Goal: Find contact information: Find contact information

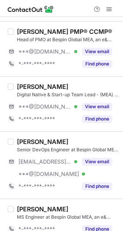
scroll to position [120, 0]
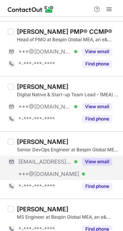
click at [108, 160] on button "View email" at bounding box center [97, 162] width 30 height 8
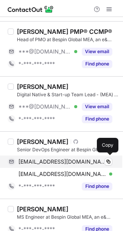
click at [59, 164] on span "umar20@ymail.com" at bounding box center [63, 162] width 88 height 7
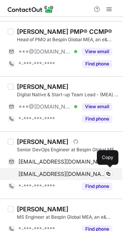
click at [67, 173] on span "techsolutionz@yahoo.com" at bounding box center [63, 174] width 88 height 7
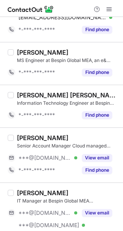
scroll to position [351, 0]
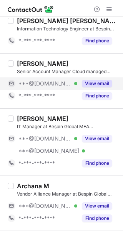
click at [100, 80] on button "View email" at bounding box center [97, 84] width 30 height 8
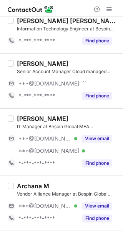
click at [80, 61] on div "[PERSON_NAME]" at bounding box center [68, 64] width 102 height 8
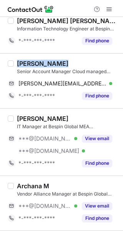
click at [80, 61] on div "[PERSON_NAME]" at bounding box center [68, 64] width 102 height 8
copy div "[PERSON_NAME]"
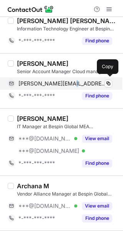
click at [69, 87] on div "daniel_karwadi@hotmail.com Verified Copy" at bounding box center [60, 84] width 105 height 12
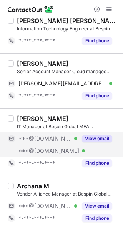
drag, startPoint x: 115, startPoint y: 134, endPoint x: 108, endPoint y: 136, distance: 6.5
click at [115, 134] on div "***@gmail.com Verified ***@hotmail.com Verified View email" at bounding box center [63, 145] width 111 height 25
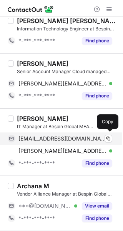
click at [44, 137] on span "sunilhmohd@gmail.com" at bounding box center [63, 138] width 88 height 7
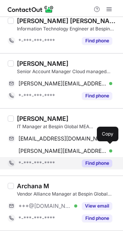
click at [44, 157] on div "*-***-***-****" at bounding box center [43, 163] width 70 height 12
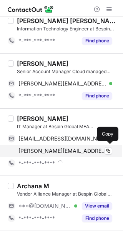
click at [49, 150] on span "mohdsunil@hotmail.com" at bounding box center [63, 151] width 88 height 7
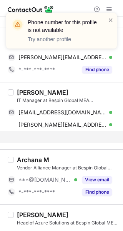
scroll to position [390, 0]
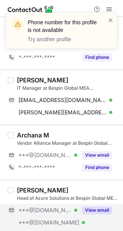
click at [90, 217] on div "***@live.com Verified ***@yahoo.com Verified ***@expertslive.ae Verified View e…" at bounding box center [63, 222] width 111 height 37
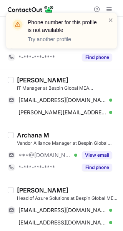
click at [91, 145] on div "Vendor Alliance Manager at Bespin Global MEA, an e& enterprise Company" at bounding box center [68, 143] width 102 height 7
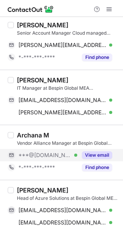
click at [88, 154] on button "View email" at bounding box center [97, 156] width 30 height 8
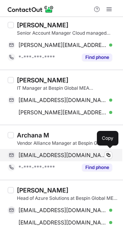
click at [51, 154] on span "archanatimothymathews@hotmail.com" at bounding box center [63, 155] width 88 height 7
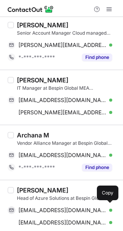
drag, startPoint x: 65, startPoint y: 212, endPoint x: 114, endPoint y: 180, distance: 58.3
click at [65, 212] on div "x.up@live.com Verified" at bounding box center [66, 210] width 94 height 7
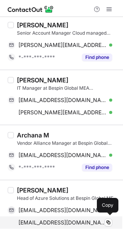
click at [58, 224] on span "tito_net159@yahoo.com" at bounding box center [63, 223] width 88 height 7
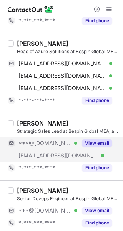
scroll to position [544, 0]
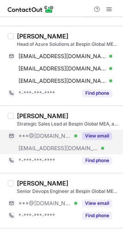
drag, startPoint x: 108, startPoint y: 130, endPoint x: 94, endPoint y: 133, distance: 14.1
click at [108, 130] on div "View email" at bounding box center [95, 136] width 35 height 12
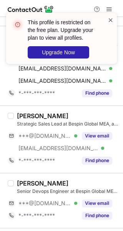
click at [109, 22] on span at bounding box center [111, 20] width 6 height 8
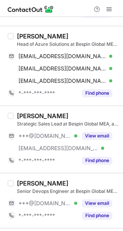
click at [112, 8] on div "This profile is restricted on the free plan. Upgrade your plan to view all prof…" at bounding box center [61, 41] width 123 height 73
click at [108, 10] on div "This profile is restricted on the free plan. Upgrade your plan to view all prof…" at bounding box center [61, 41] width 123 height 73
click at [108, 10] on span at bounding box center [109, 9] width 6 height 6
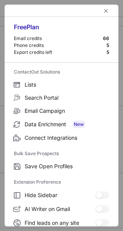
click at [108, 10] on div at bounding box center [62, 11] width 114 height 12
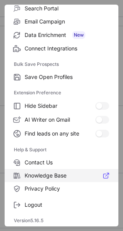
scroll to position [90, 0]
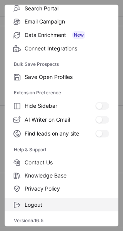
click at [35, 204] on span "Logout" at bounding box center [67, 205] width 85 height 7
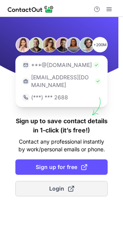
click at [56, 186] on button "Login" at bounding box center [61, 188] width 93 height 15
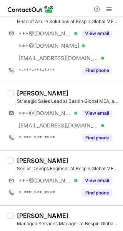
scroll to position [579, 0]
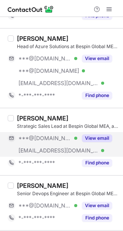
click at [95, 135] on button "View email" at bounding box center [97, 139] width 30 height 8
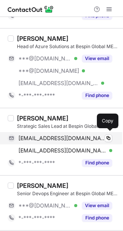
click at [34, 138] on span "ramy.haidar@outlook.com" at bounding box center [63, 138] width 88 height 7
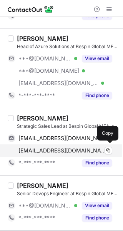
scroll to position [554, 0]
click at [42, 147] on span "ramy.haidar@eim.ae" at bounding box center [63, 150] width 88 height 7
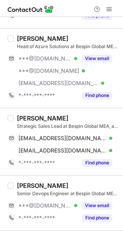
click at [95, 198] on div "Ahmed Arafat Senior Devops Engineer at Bespin Global MEA (Middle East & Africa)…" at bounding box center [66, 203] width 105 height 42
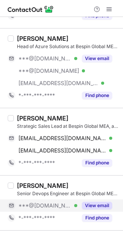
click at [95, 202] on button "View email" at bounding box center [97, 206] width 30 height 8
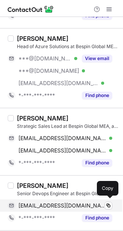
click at [46, 206] on span "aarafat56@gmail.com" at bounding box center [63, 206] width 88 height 7
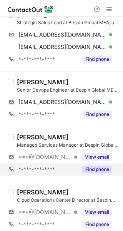
scroll to position [670, 0]
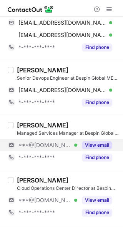
click at [109, 139] on div "View email" at bounding box center [95, 145] width 35 height 12
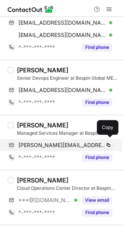
click at [64, 142] on span "dapinder@hotmail.com" at bounding box center [63, 145] width 88 height 7
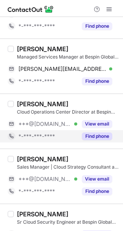
scroll to position [747, 0]
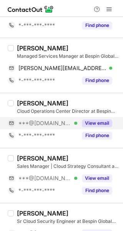
click at [98, 122] on button "View email" at bounding box center [97, 124] width 30 height 8
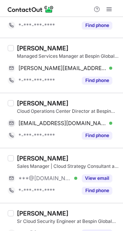
drag, startPoint x: 89, startPoint y: 176, endPoint x: 77, endPoint y: 156, distance: 22.9
click at [89, 176] on button "View email" at bounding box center [97, 179] width 30 height 8
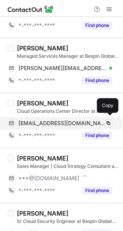
click at [61, 117] on div "ahmadjamoos@gmail.com Verified Copy" at bounding box center [60, 123] width 105 height 12
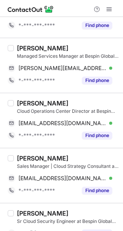
click at [54, 151] on div "Marija Minkić Sales Manager | Cloud Strategy Consultant at Bespin Global MEA, a…" at bounding box center [61, 175] width 123 height 55
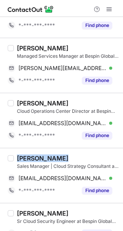
click at [54, 151] on div "Marija Minkić Sales Manager | Cloud Strategy Consultant at Bespin Global MEA, a…" at bounding box center [61, 175] width 123 height 55
copy div "[PERSON_NAME]"
click at [72, 178] on span "minkicmarija@gmail.com" at bounding box center [63, 178] width 88 height 7
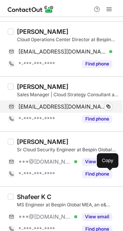
scroll to position [863, 0]
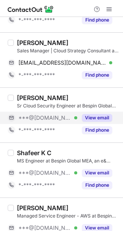
drag, startPoint x: 91, startPoint y: 115, endPoint x: 90, endPoint y: 123, distance: 8.2
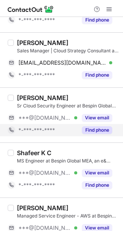
click at [92, 115] on button "View email" at bounding box center [97, 118] width 30 height 8
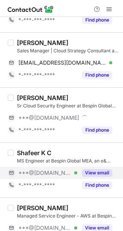
click at [85, 169] on button "View email" at bounding box center [97, 173] width 30 height 8
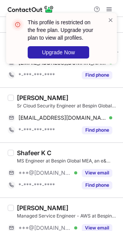
click at [71, 94] on div "[PERSON_NAME]" at bounding box center [68, 98] width 102 height 8
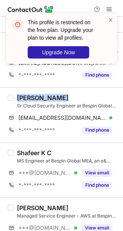
click at [71, 94] on div "[PERSON_NAME]" at bounding box center [68, 98] width 102 height 8
copy div "[PERSON_NAME]"
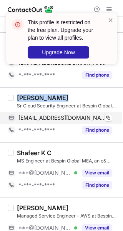
click at [43, 124] on div "*-***-***-****" at bounding box center [43, 130] width 70 height 12
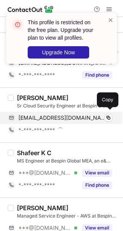
click at [57, 118] on span "nileshnthanki@gmail.com" at bounding box center [63, 118] width 88 height 7
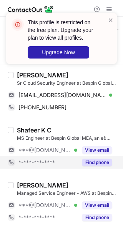
scroll to position [901, 0]
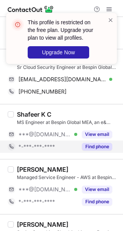
drag, startPoint x: 107, startPoint y: 134, endPoint x: 106, endPoint y: 143, distance: 8.9
click at [107, 134] on button "View email" at bounding box center [97, 135] width 30 height 8
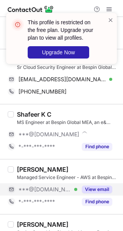
click at [100, 186] on button "View email" at bounding box center [97, 190] width 30 height 8
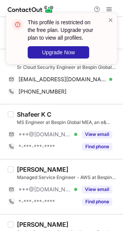
click at [66, 105] on div "Shafeer K C MS Engineer at Bespin Global MEA, an e& enterprise company ***@hotm…" at bounding box center [61, 131] width 123 height 55
click at [66, 111] on div "Shafeer K C" at bounding box center [68, 115] width 102 height 8
copy div "Shafeer K C"
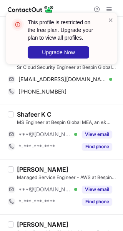
click at [52, 171] on div "[PERSON_NAME]" at bounding box center [43, 170] width 52 height 8
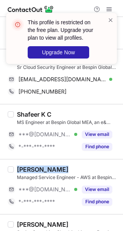
click at [52, 171] on div "[PERSON_NAME]" at bounding box center [43, 170] width 52 height 8
copy div "[PERSON_NAME]"
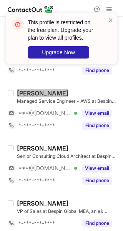
scroll to position [978, 0]
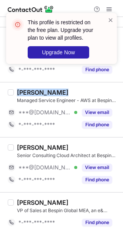
drag, startPoint x: 90, startPoint y: 166, endPoint x: 81, endPoint y: 155, distance: 13.5
click at [90, 166] on button "View email" at bounding box center [97, 168] width 30 height 8
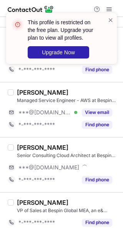
click at [78, 144] on div "[PERSON_NAME]" at bounding box center [68, 148] width 102 height 8
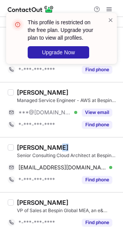
click at [78, 144] on div "[PERSON_NAME]" at bounding box center [68, 148] width 102 height 8
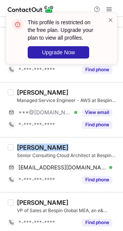
click at [78, 144] on div "[PERSON_NAME]" at bounding box center [68, 148] width 102 height 8
copy div "[PERSON_NAME]"
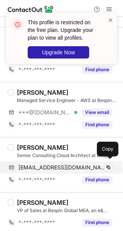
click at [66, 166] on span "ezatmzahemuae@gmail.com" at bounding box center [63, 167] width 88 height 7
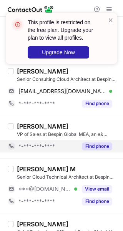
scroll to position [1056, 0]
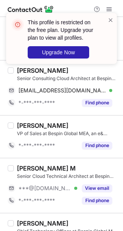
drag, startPoint x: 102, startPoint y: 182, endPoint x: 91, endPoint y: 164, distance: 21.2
click at [102, 185] on button "View email" at bounding box center [97, 189] width 30 height 8
click at [89, 159] on div "Manjunatha M Senior Cloud Technical Architect at Bespin Global MEA, an e& enter…" at bounding box center [61, 185] width 123 height 55
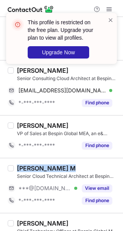
click at [89, 159] on div "Manjunatha M Senior Cloud Technical Architect at Bespin Global MEA, an e& enter…" at bounding box center [61, 185] width 123 height 55
copy div "[PERSON_NAME] M"
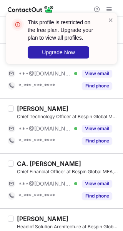
scroll to position [1171, 0]
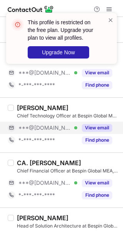
drag, startPoint x: 106, startPoint y: 116, endPoint x: 103, endPoint y: 120, distance: 5.2
click at [106, 116] on div "Chief Technology Officer at Bespin Global MEA ([GEOGRAPHIC_DATA])" at bounding box center [68, 116] width 102 height 7
click at [103, 122] on div "View email" at bounding box center [95, 128] width 35 height 12
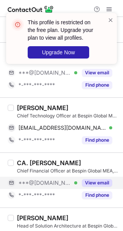
click at [86, 180] on button "View email" at bounding box center [97, 183] width 30 height 8
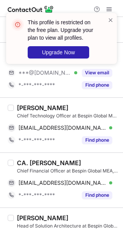
click at [78, 98] on div "Wael Al Aaraj Chief Technology Officer at Bespin Global MEA (Middle East & Afri…" at bounding box center [61, 125] width 123 height 55
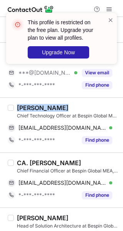
click at [78, 98] on div "Wael Al Aaraj Chief Technology Officer at Bespin Global MEA (Middle East & Afri…" at bounding box center [61, 125] width 123 height 55
copy div "[PERSON_NAME]"
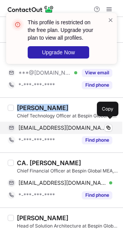
drag, startPoint x: 67, startPoint y: 127, endPoint x: 105, endPoint y: 128, distance: 38.6
click at [68, 127] on span "waeltec@yahoo.com" at bounding box center [63, 128] width 88 height 7
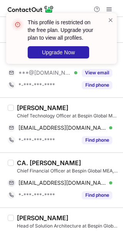
click at [50, 159] on div "CA. [PERSON_NAME]" at bounding box center [49, 163] width 64 height 8
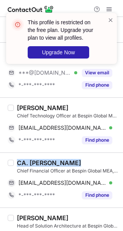
click at [50, 159] on div "CA. [PERSON_NAME]" at bounding box center [49, 163] width 64 height 8
copy div "CA. [PERSON_NAME]"
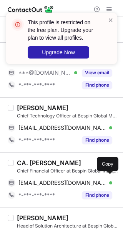
drag, startPoint x: 82, startPoint y: 180, endPoint x: 113, endPoint y: 170, distance: 32.8
click at [82, 180] on div "manoj9579@yahoo.com Verified" at bounding box center [66, 183] width 94 height 7
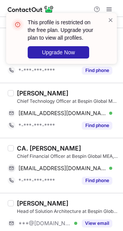
scroll to position [1200, 0]
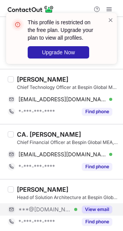
click at [101, 207] on button "View email" at bounding box center [97, 210] width 30 height 8
click at [90, 188] on div "[PERSON_NAME]" at bounding box center [68, 190] width 102 height 8
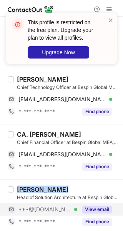
click at [90, 188] on div "[PERSON_NAME]" at bounding box center [68, 190] width 102 height 8
copy div "[PERSON_NAME]"
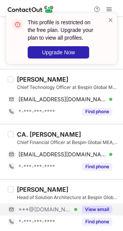
click at [106, 19] on div "This profile is restricted on the free plan. Upgrade your plan to view all prof…" at bounding box center [58, 38] width 99 height 45
click at [109, 20] on span at bounding box center [111, 20] width 6 height 8
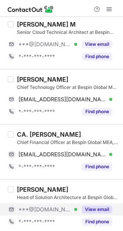
click at [112, 7] on div "This profile is restricted on the free plan. Upgrade your plan to view all prof…" at bounding box center [61, 41] width 123 height 73
click at [109, 12] on div "This profile is restricted on the free plan. Upgrade your plan to view all prof…" at bounding box center [61, 41] width 123 height 73
click at [109, 12] on div "This profile is restricted on the free plan. Upgrade your plan to view all prof…" at bounding box center [61, 12] width 123 height 15
click at [108, 6] on span at bounding box center [109, 9] width 6 height 6
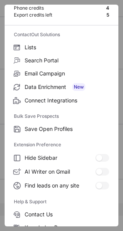
scroll to position [90, 0]
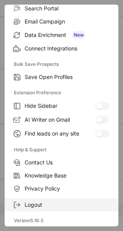
click at [34, 209] on label "Logout" at bounding box center [62, 205] width 114 height 13
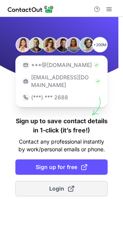
click at [76, 183] on button "Login" at bounding box center [61, 188] width 93 height 15
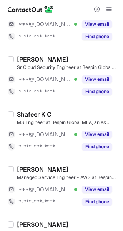
scroll to position [901, 0]
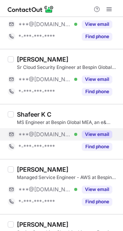
click at [101, 131] on button "View email" at bounding box center [97, 135] width 30 height 8
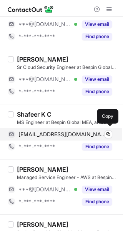
click at [69, 132] on span "[EMAIL_ADDRESS][DOMAIN_NAME]" at bounding box center [63, 134] width 88 height 7
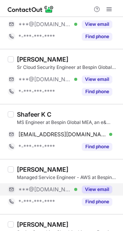
click at [95, 186] on button "View email" at bounding box center [97, 190] width 30 height 8
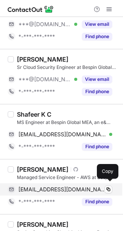
click at [68, 186] on span "[EMAIL_ADDRESS][DOMAIN_NAME]" at bounding box center [63, 189] width 88 height 7
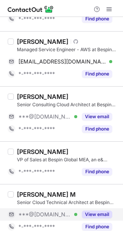
scroll to position [1094, 0]
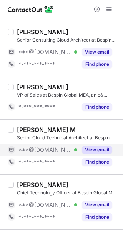
click at [91, 151] on button "View email" at bounding box center [97, 150] width 30 height 8
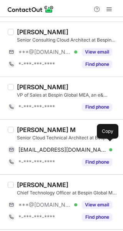
click at [67, 148] on span "[EMAIL_ADDRESS][DOMAIN_NAME]" at bounding box center [63, 150] width 88 height 7
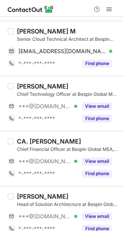
scroll to position [1200, 0]
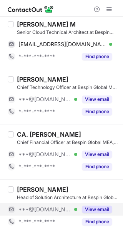
click at [95, 206] on button "View email" at bounding box center [97, 210] width 30 height 8
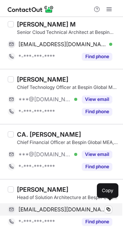
click at [67, 206] on span "[EMAIL_ADDRESS][DOMAIN_NAME]" at bounding box center [63, 209] width 88 height 7
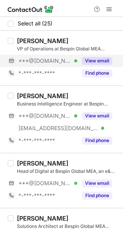
click at [98, 59] on button "View email" at bounding box center [97, 61] width 30 height 8
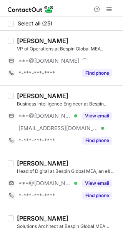
click at [78, 41] on div "Georges Debs" at bounding box center [68, 41] width 102 height 8
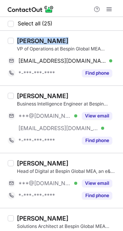
click at [78, 41] on div "Georges Debs" at bounding box center [68, 41] width 102 height 8
copy div "Georges Debs"
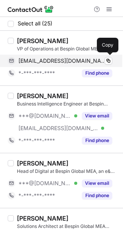
click at [26, 60] on span "george_dibs@yahoo.com" at bounding box center [63, 60] width 88 height 7
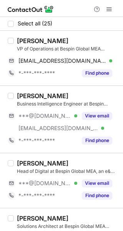
drag, startPoint x: 103, startPoint y: 116, endPoint x: 94, endPoint y: 101, distance: 17.5
click at [104, 116] on button "View email" at bounding box center [97, 116] width 30 height 8
click at [91, 95] on div "Andréa Cottais" at bounding box center [68, 96] width 102 height 8
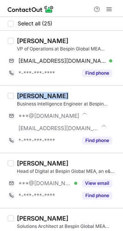
click at [91, 95] on div "Andréa Cottais" at bounding box center [68, 96] width 102 height 8
copy div "Andréa Cottais"
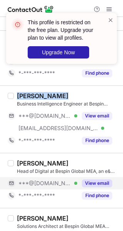
click at [94, 184] on button "View email" at bounding box center [97, 184] width 30 height 8
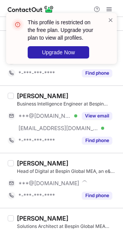
click at [76, 157] on div "Luis Armada Head of Digital at Bespin Global MEA, an e& enterprise Company ***@…" at bounding box center [61, 180] width 123 height 55
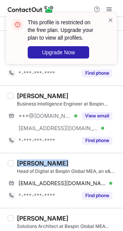
click at [76, 157] on div "Luis Armada Head of Digital at Bespin Global MEA, an e& enterprise Company luis…" at bounding box center [61, 180] width 123 height 55
copy div "Luis Armada"
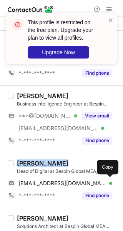
drag, startPoint x: 76, startPoint y: 185, endPoint x: 104, endPoint y: 160, distance: 37.2
click at [76, 185] on span "luisparmada@gmail.com" at bounding box center [63, 183] width 88 height 7
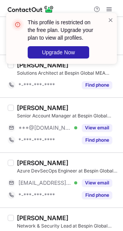
scroll to position [154, 0]
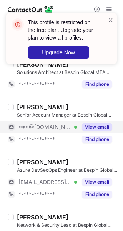
click at [91, 123] on button "View email" at bounding box center [97, 127] width 30 height 8
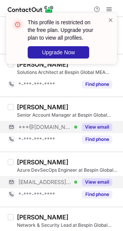
click at [98, 183] on button "View email" at bounding box center [97, 183] width 30 height 8
click at [60, 103] on div "Omar Hallab" at bounding box center [68, 107] width 102 height 8
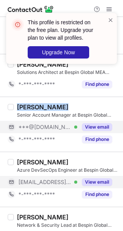
click at [60, 103] on div "Omar Hallab" at bounding box center [68, 107] width 102 height 8
copy div "Omar Hallab"
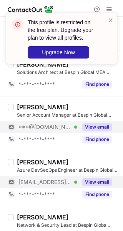
click at [88, 161] on div "Muhammad S." at bounding box center [68, 163] width 102 height 8
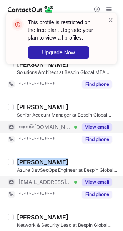
click at [88, 161] on div "Muhammad S." at bounding box center [68, 163] width 102 height 8
copy div "Muhammad S."
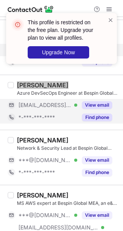
scroll to position [270, 0]
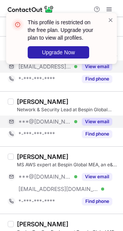
click at [93, 122] on button "View email" at bounding box center [97, 122] width 30 height 8
click at [75, 101] on div "Bassam Abbasi" at bounding box center [68, 102] width 102 height 8
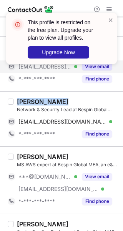
click at [75, 101] on div "Bassam Abbasi" at bounding box center [68, 102] width 102 height 8
copy div "Bassam Abbasi"
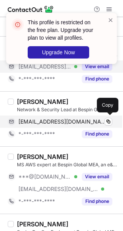
click at [30, 121] on span "bassam_abbassi@hotmail.com" at bounding box center [63, 121] width 88 height 7
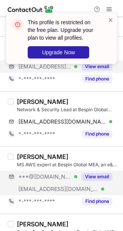
click at [100, 172] on div "View email" at bounding box center [95, 177] width 35 height 12
click at [95, 155] on div "Johnny Suleiman" at bounding box center [68, 157] width 102 height 8
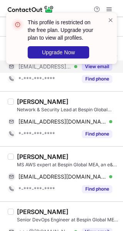
click at [95, 155] on div "Johnny Suleiman" at bounding box center [68, 157] width 102 height 8
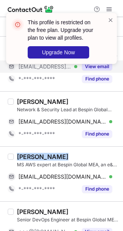
click at [95, 155] on div "Johnny Suleiman" at bounding box center [68, 157] width 102 height 8
copy div "Johnny Suleiman"
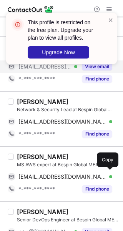
drag, startPoint x: 84, startPoint y: 177, endPoint x: 115, endPoint y: 169, distance: 31.5
click at [84, 177] on span "johnny_suleiman@hotmail.com" at bounding box center [63, 177] width 88 height 7
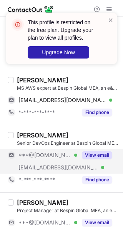
scroll to position [347, 0]
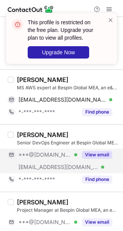
click at [90, 152] on button "View email" at bounding box center [97, 155] width 30 height 8
click at [69, 133] on div "Veeraragavan Jayachandran" at bounding box center [43, 135] width 52 height 8
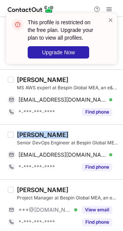
click at [69, 133] on div "Veeraragavan Jayachandran" at bounding box center [43, 135] width 52 height 8
copy div "Veeraragavan Jayachandran"
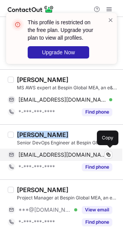
drag, startPoint x: 46, startPoint y: 149, endPoint x: 121, endPoint y: 156, distance: 75.1
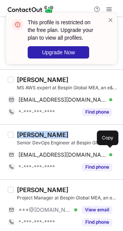
click at [46, 150] on div "veeraragavanj@gmail.com Verified Copy" at bounding box center [60, 155] width 105 height 12
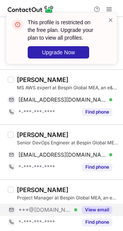
drag, startPoint x: 105, startPoint y: 210, endPoint x: 98, endPoint y: 201, distance: 11.0
click at [105, 210] on button "View email" at bounding box center [97, 210] width 30 height 8
click at [93, 189] on div "Silva Almesber" at bounding box center [68, 190] width 102 height 8
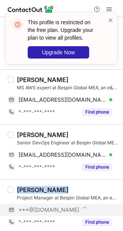
click at [93, 189] on div "Silva Almesber" at bounding box center [68, 190] width 102 height 8
copy div "Silva Almesber"
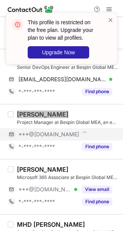
scroll to position [424, 0]
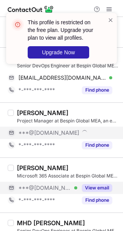
click at [96, 182] on div "View email" at bounding box center [95, 188] width 35 height 12
click at [89, 166] on div "Shoug Ahmed" at bounding box center [68, 168] width 102 height 8
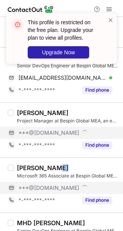
click at [89, 166] on div "Shoug Ahmed" at bounding box center [68, 168] width 102 height 8
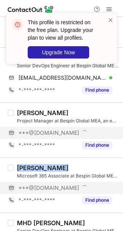
click at [89, 166] on div "Shoug Ahmed" at bounding box center [68, 168] width 102 height 8
copy div "Shoug Ahmed"
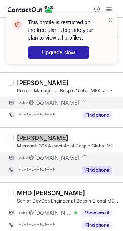
scroll to position [540, 0]
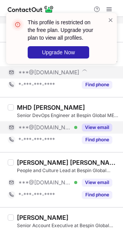
click at [85, 129] on button "View email" at bounding box center [97, 128] width 30 height 8
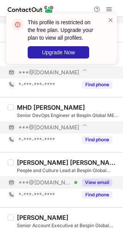
click at [97, 182] on button "View email" at bounding box center [97, 183] width 30 height 8
click at [81, 107] on div "MHD Hisham Shaikha" at bounding box center [51, 108] width 68 height 8
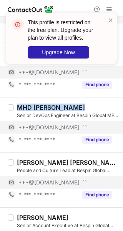
click at [81, 107] on div "MHD Hisham Shaikha" at bounding box center [51, 108] width 68 height 8
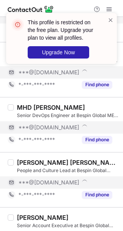
click at [60, 161] on div "Sweeny D’silva (ACIPD)" at bounding box center [68, 163] width 102 height 8
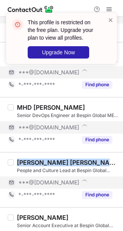
click at [60, 161] on div "Sweeny D’silva (ACIPD)" at bounding box center [68, 163] width 102 height 8
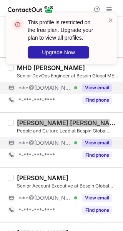
scroll to position [617, 0]
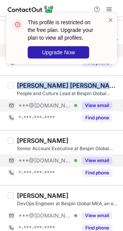
click at [91, 162] on button "View email" at bounding box center [97, 161] width 30 height 8
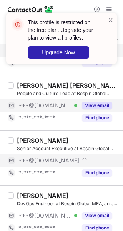
click at [78, 137] on div "Rania Alrawanduzy" at bounding box center [68, 141] width 102 height 8
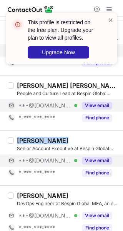
click at [78, 137] on div "Rania Alrawanduzy" at bounding box center [68, 141] width 102 height 8
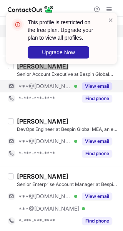
scroll to position [694, 0]
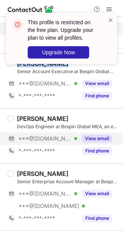
drag, startPoint x: 93, startPoint y: 139, endPoint x: 86, endPoint y: 131, distance: 10.7
click at [93, 139] on button "View email" at bounding box center [97, 139] width 30 height 8
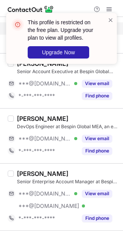
click at [76, 117] on div "Anas Alrawas" at bounding box center [68, 119] width 102 height 8
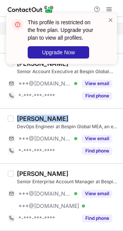
click at [76, 117] on div "Anas Alrawas" at bounding box center [68, 119] width 102 height 8
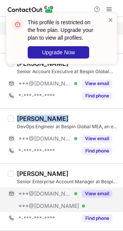
click at [87, 194] on button "View email" at bounding box center [97, 194] width 30 height 8
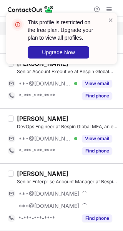
click at [82, 176] on div "Mayur Shetty" at bounding box center [68, 174] width 102 height 8
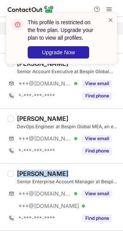
click at [82, 176] on div "Mayur Shetty" at bounding box center [68, 174] width 102 height 8
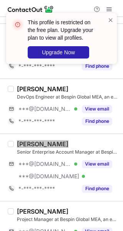
scroll to position [772, 0]
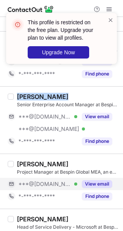
drag, startPoint x: 92, startPoint y: 183, endPoint x: 91, endPoint y: 178, distance: 5.2
click at [92, 183] on button "View email" at bounding box center [97, 185] width 30 height 8
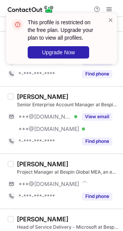
click at [91, 161] on div "Garima Sharma" at bounding box center [68, 164] width 102 height 8
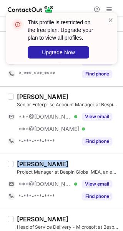
click at [91, 161] on div "Garima Sharma" at bounding box center [68, 164] width 102 height 8
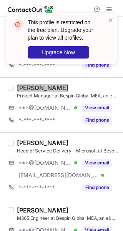
scroll to position [849, 0]
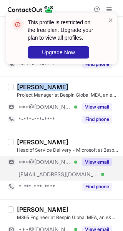
click at [98, 159] on button "View email" at bounding box center [97, 163] width 30 height 8
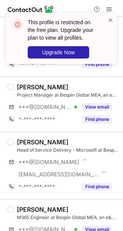
click at [75, 142] on div "Hossam Khorshed" at bounding box center [68, 143] width 102 height 8
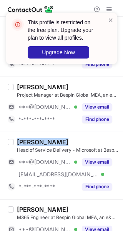
click at [75, 142] on div "Hossam Khorshed" at bounding box center [68, 143] width 102 height 8
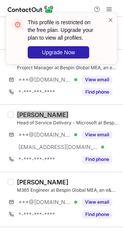
scroll to position [926, 0]
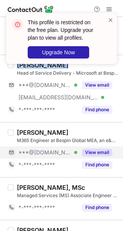
click at [99, 149] on button "View email" at bounding box center [97, 153] width 30 height 8
click at [96, 133] on div "Shahbaz Mohamed Shah" at bounding box center [68, 133] width 102 height 8
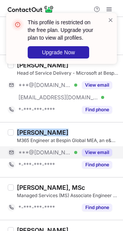
click at [96, 133] on div "Shahbaz Mohamed Shah" at bounding box center [68, 133] width 102 height 8
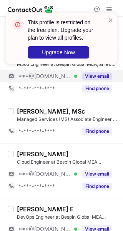
scroll to position [1003, 0]
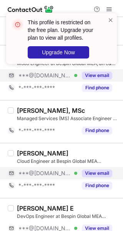
click at [84, 170] on button "View email" at bounding box center [97, 174] width 30 height 8
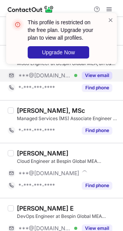
click at [84, 150] on div "Omar Takriti" at bounding box center [68, 154] width 102 height 8
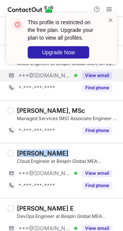
click at [84, 150] on div "Omar Takriti" at bounding box center [68, 154] width 102 height 8
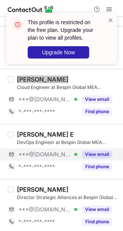
scroll to position [1080, 0]
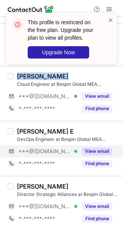
click at [97, 148] on button "View email" at bounding box center [97, 152] width 30 height 8
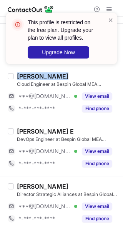
drag, startPoint x: 87, startPoint y: 204, endPoint x: 84, endPoint y: 195, distance: 9.4
click at [88, 204] on button "View email" at bounding box center [97, 207] width 30 height 8
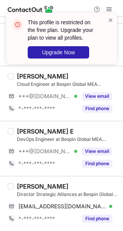
click at [78, 128] on div "Yesu Sundar Raju E" at bounding box center [68, 132] width 102 height 8
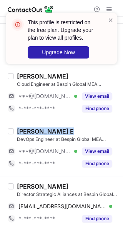
click at [78, 128] on div "Yesu Sundar Raju E" at bounding box center [68, 132] width 102 height 8
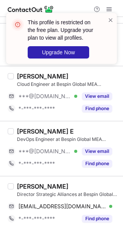
click at [54, 178] on div "Salma Nisar Director Strategic Alliances at Bespin Global MEA, an e& enterprise…" at bounding box center [61, 203] width 123 height 55
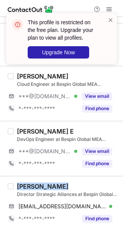
click at [54, 178] on div "Salma Nisar Director Strategic Alliances at Bespin Global MEA, an e& enterprise…" at bounding box center [61, 203] width 123 height 55
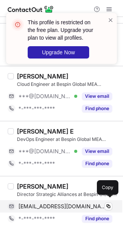
click at [90, 201] on div "nisar_salma@hotmail.com Verified Copy" at bounding box center [60, 207] width 105 height 12
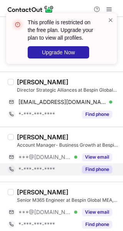
scroll to position [1188, 0]
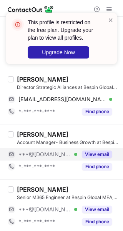
drag, startPoint x: 100, startPoint y: 147, endPoint x: 100, endPoint y: 152, distance: 5.8
click at [100, 149] on div "View email" at bounding box center [95, 155] width 35 height 12
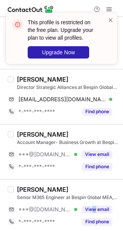
click at [95, 200] on div "Ahmed Omar Senior M365 Engineer at Bespin Global MEA, an e& enterprise company …" at bounding box center [66, 207] width 105 height 42
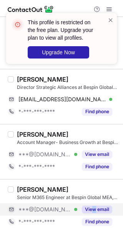
click at [93, 207] on button "View email" at bounding box center [97, 210] width 30 height 8
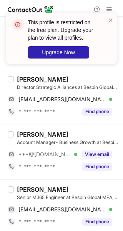
click at [79, 135] on div "Lina Mustapha" at bounding box center [68, 135] width 102 height 8
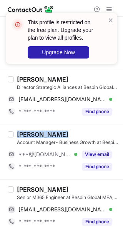
click at [79, 135] on div "Lina Mustapha" at bounding box center [68, 135] width 102 height 8
click at [55, 182] on div "Ahmed Omar Senior M365 Engineer at Bespin Global MEA, an e& enterprise company …" at bounding box center [61, 206] width 123 height 55
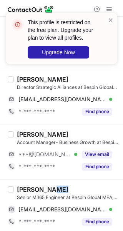
click at [55, 182] on div "Ahmed Omar Senior M365 Engineer at Bespin Global MEA, an e& enterprise company …" at bounding box center [61, 206] width 123 height 55
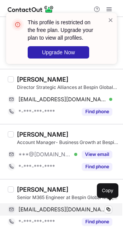
click at [73, 209] on span "aoalgendy@gmail.com" at bounding box center [63, 209] width 88 height 7
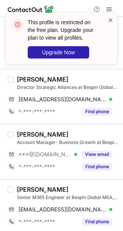
drag, startPoint x: 117, startPoint y: 22, endPoint x: 112, endPoint y: 20, distance: 5.4
click at [115, 22] on div "This profile is restricted on the free plan. Upgrade your plan to view all prof…" at bounding box center [61, 38] width 111 height 51
click at [111, 19] on span at bounding box center [111, 20] width 6 height 8
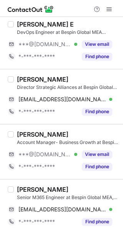
click at [111, 9] on div "This profile is restricted on the free plan. Upgrade your plan to view all prof…" at bounding box center [61, 41] width 123 height 73
click at [111, 9] on div "This profile is restricted on the free plan. Upgrade your plan to view all prof…" at bounding box center [61, 12] width 123 height 15
click at [109, 10] on span at bounding box center [109, 9] width 6 height 6
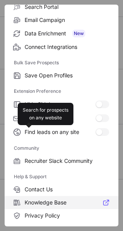
scroll to position [118, 0]
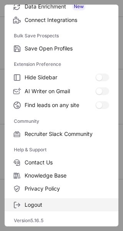
click at [36, 207] on span "Logout" at bounding box center [67, 205] width 85 height 7
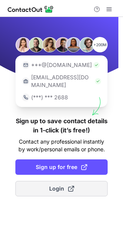
click at [98, 181] on button "Login" at bounding box center [61, 188] width 93 height 15
